Goal: Obtain resource: Obtain resource

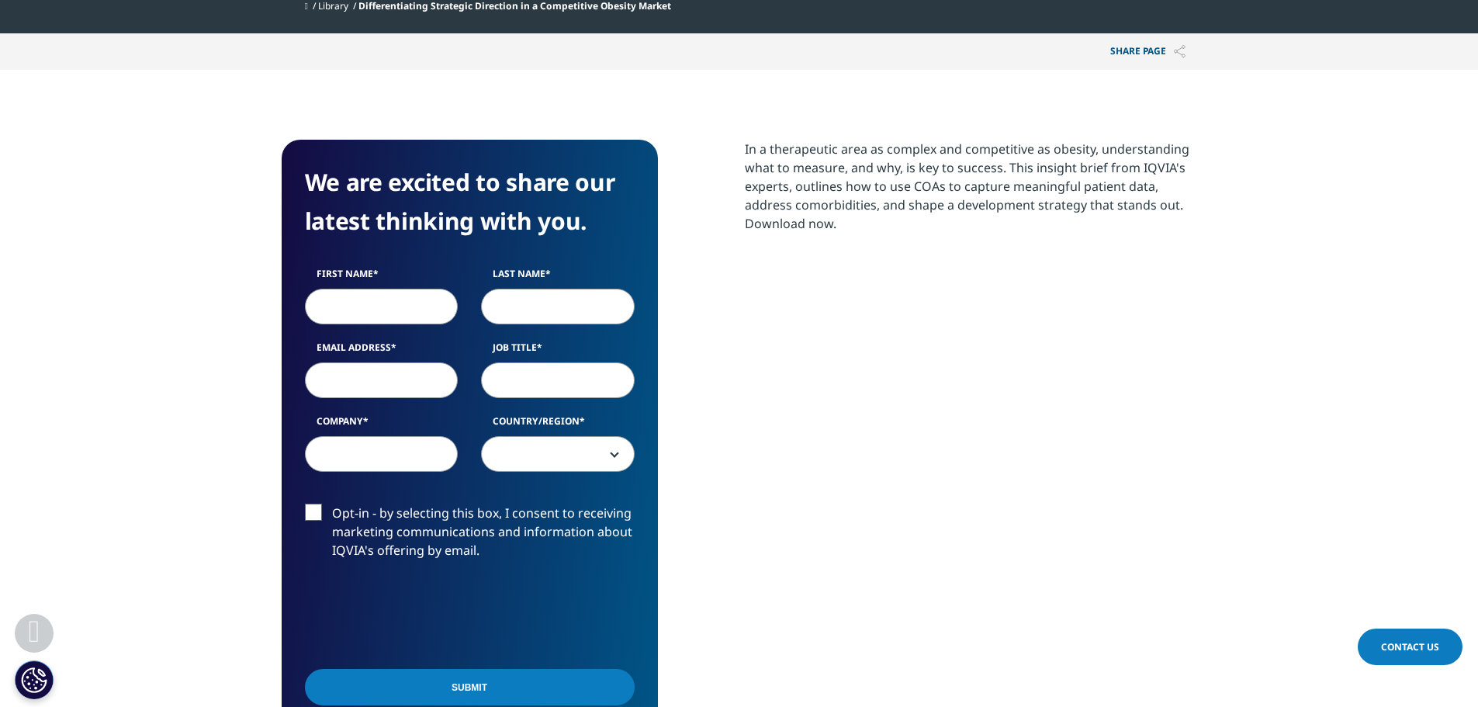
scroll to position [776, 0]
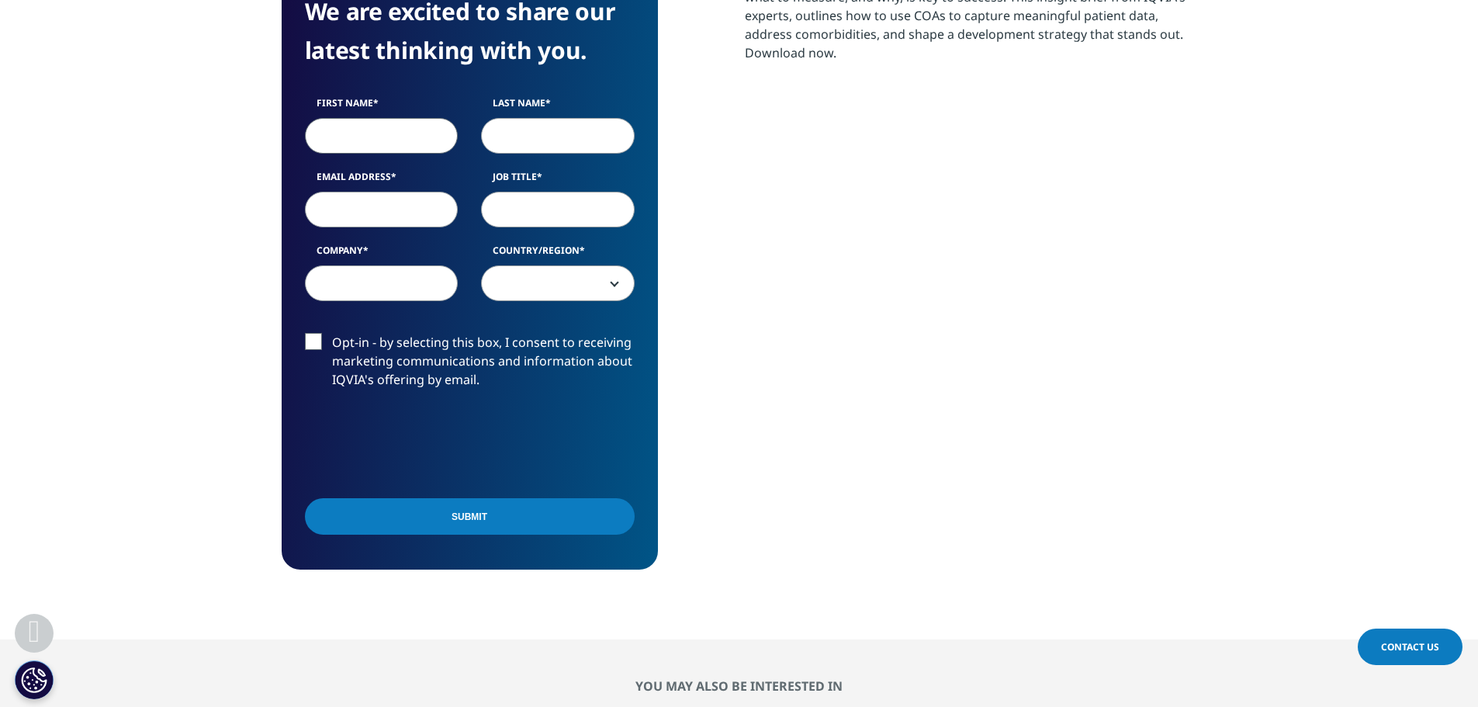
click at [369, 123] on input "First Name" at bounding box center [382, 136] width 154 height 36
type input "zheng"
click at [530, 133] on input "Last Name" at bounding box center [558, 136] width 154 height 36
type input "wang"
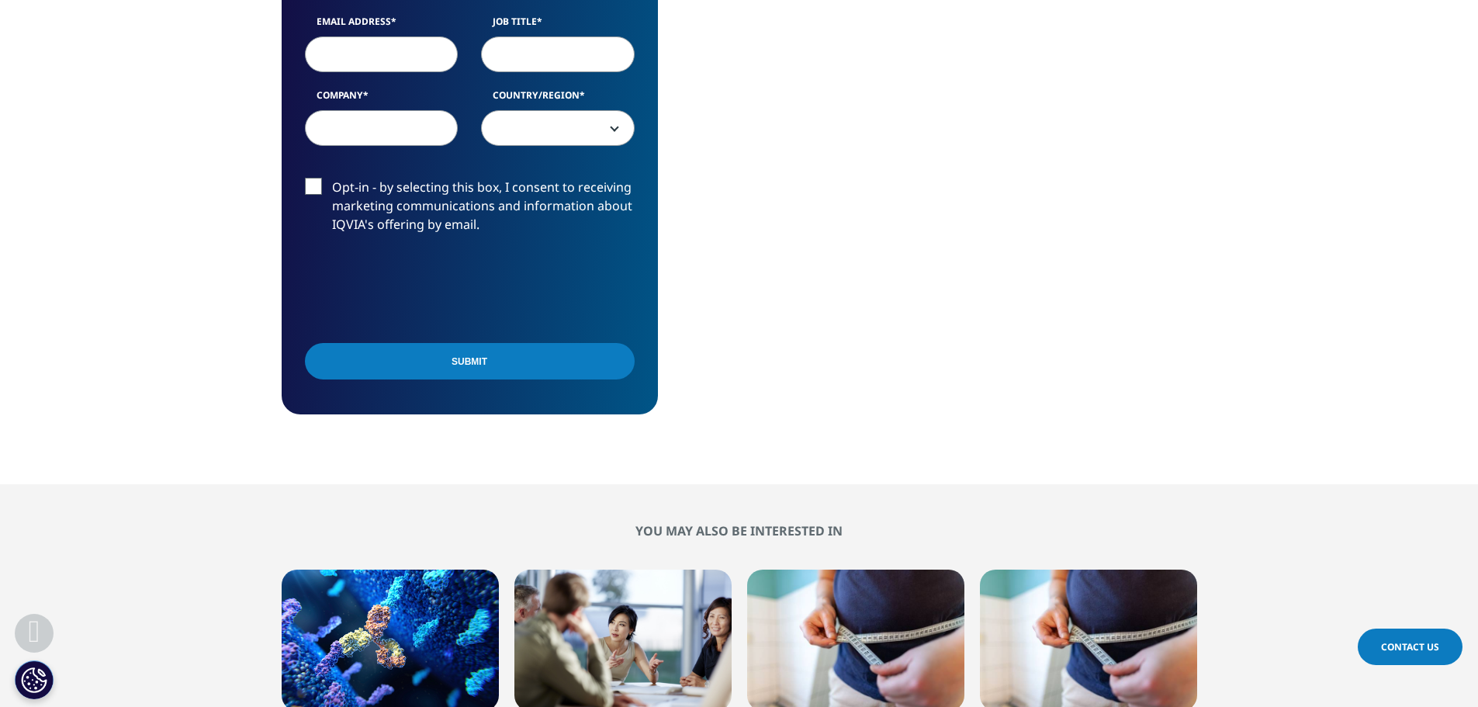
scroll to position [853, 0]
